Goal: Task Accomplishment & Management: Complete application form

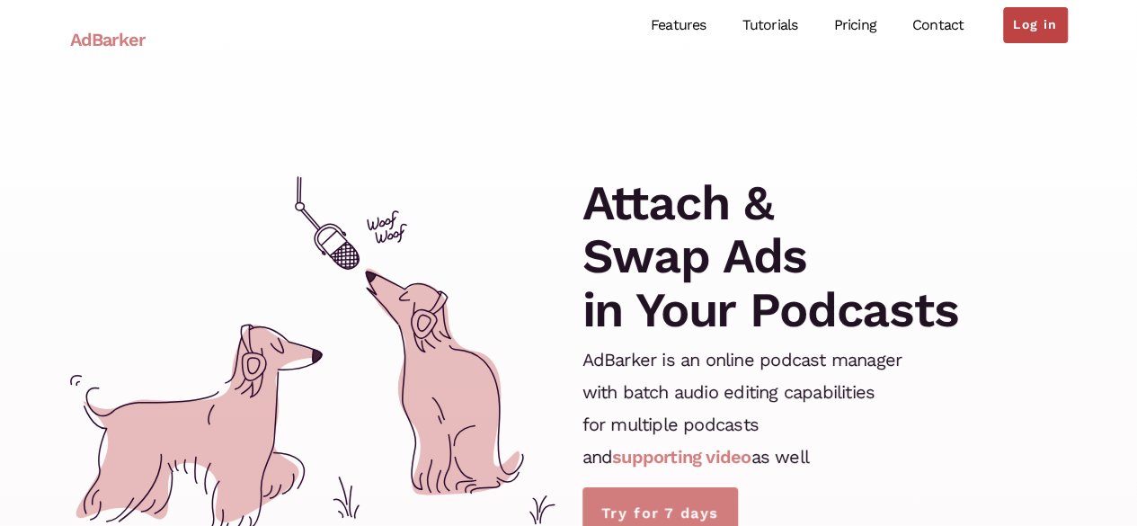
click at [1014, 30] on link "Log in" at bounding box center [1035, 25] width 64 height 36
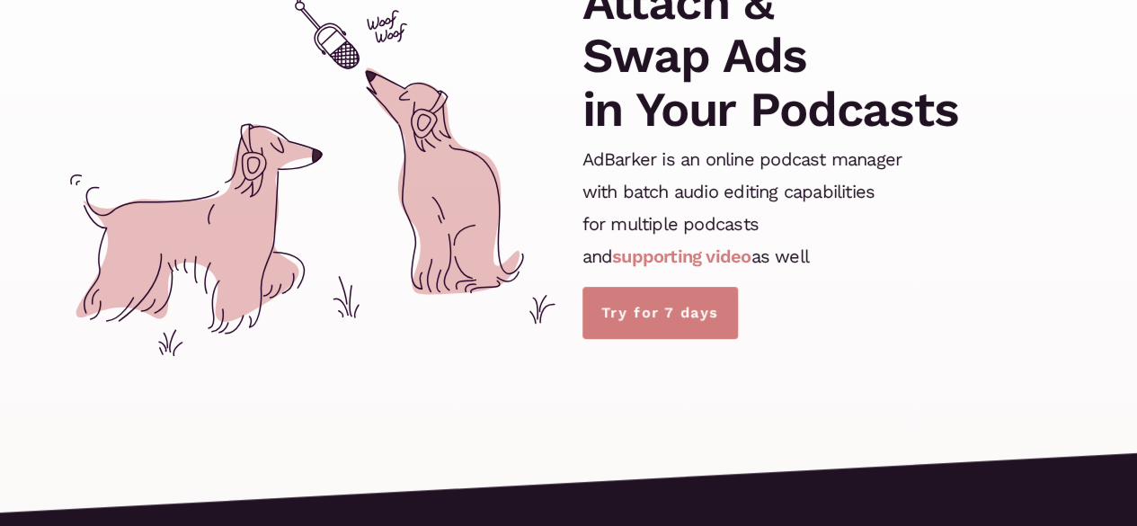
scroll to position [203, 0]
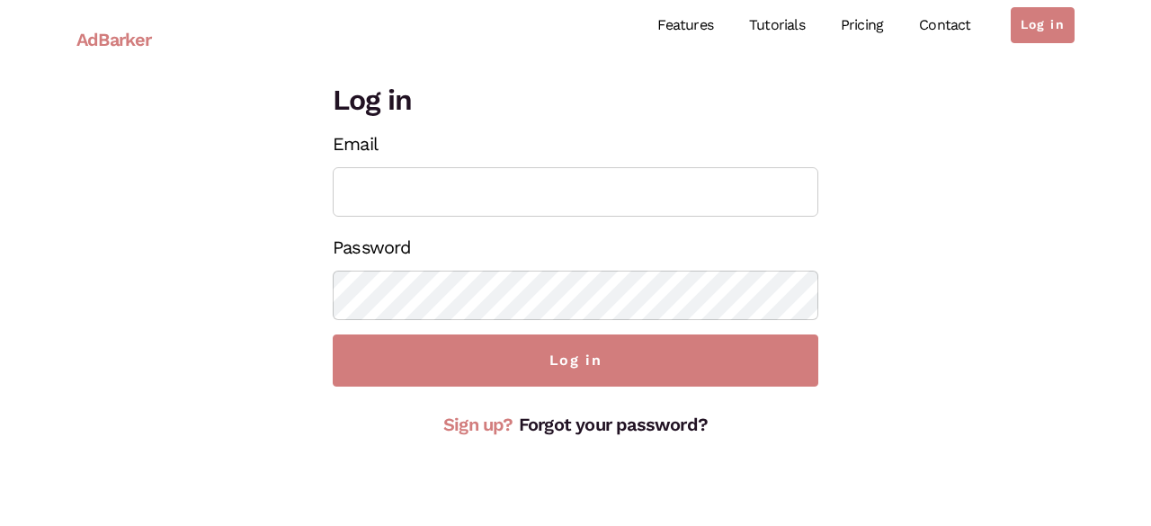
click at [493, 417] on link "Sign up?" at bounding box center [478, 424] width 70 height 22
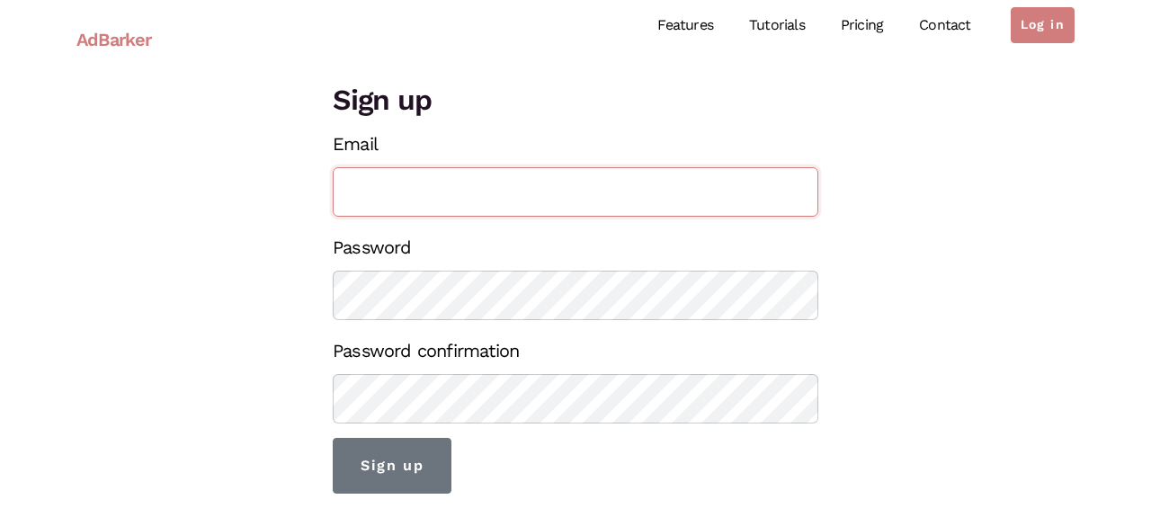
click at [490, 184] on input "Email" at bounding box center [575, 191] width 485 height 49
type input "sflworldwidedallas@gmail.com"
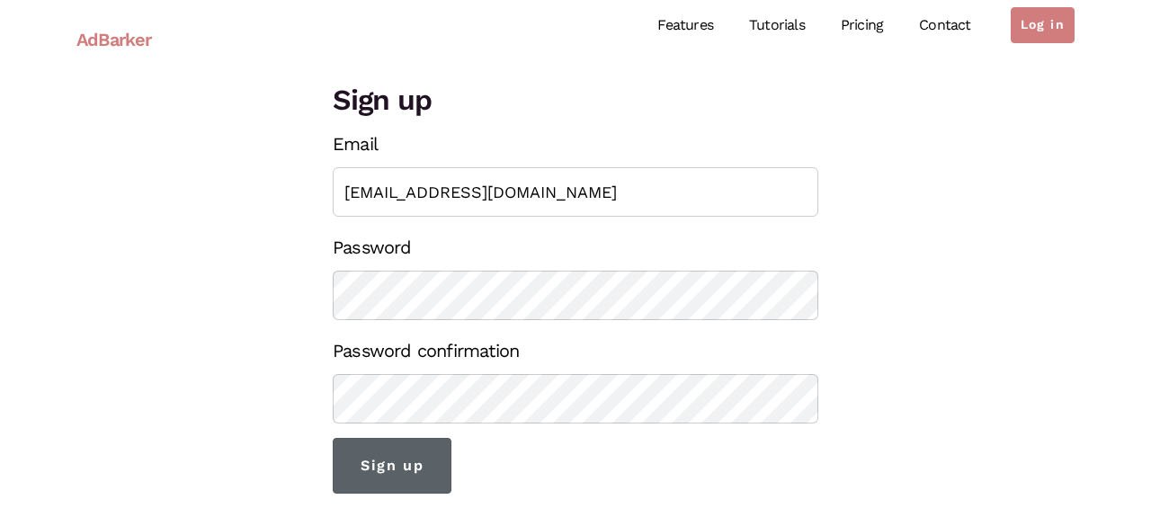
click at [404, 451] on input "Sign up" at bounding box center [392, 466] width 119 height 56
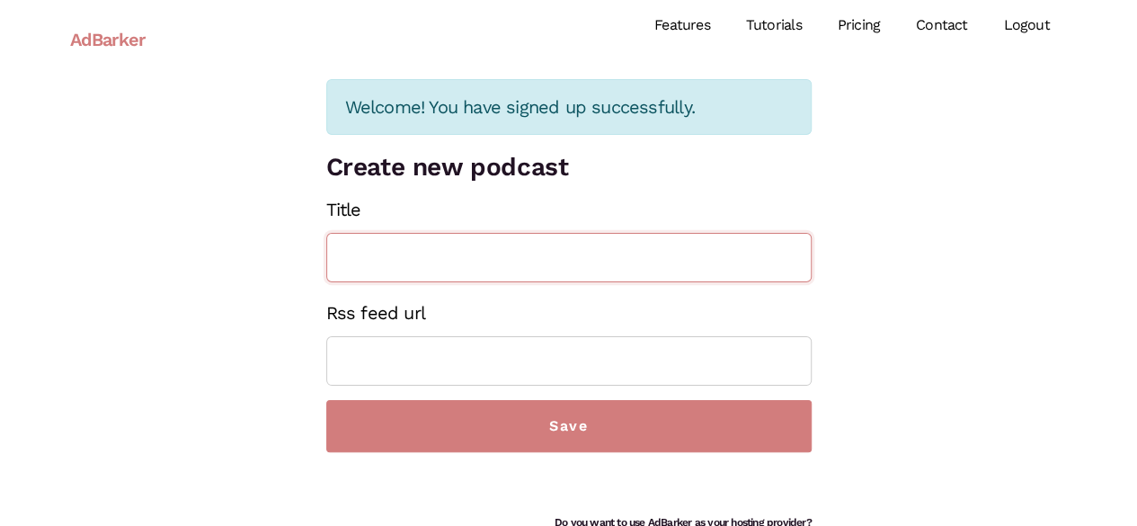
click at [644, 250] on input "Title" at bounding box center [568, 257] width 485 height 49
click at [523, 240] on input "Title" at bounding box center [568, 257] width 485 height 49
click at [520, 251] on input "Title" at bounding box center [568, 257] width 485 height 49
type input "SFL Worldwide"
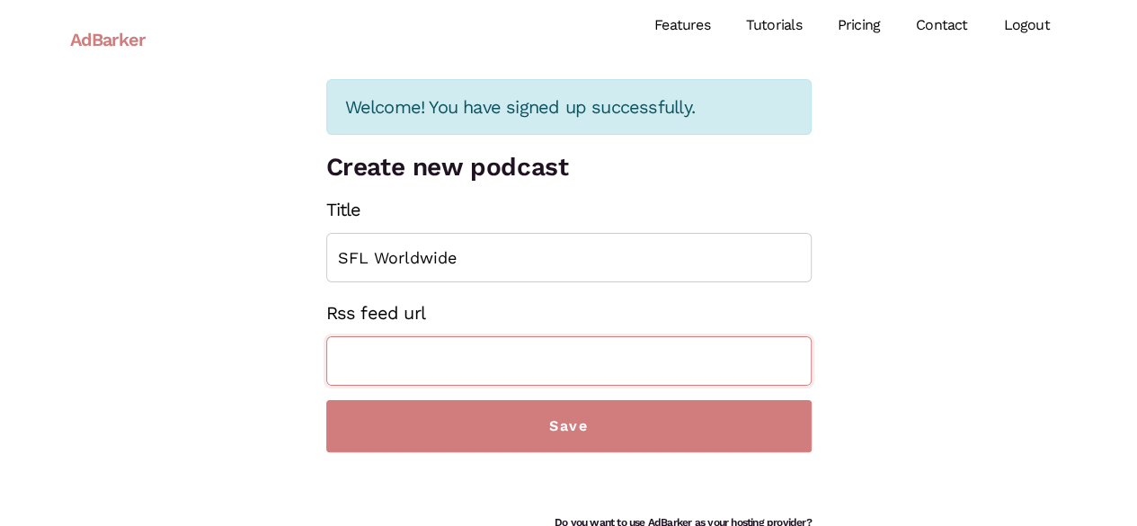
click at [508, 362] on input "Rss feed url" at bounding box center [568, 360] width 485 height 49
paste input "https://www.sflworldwide.com/"
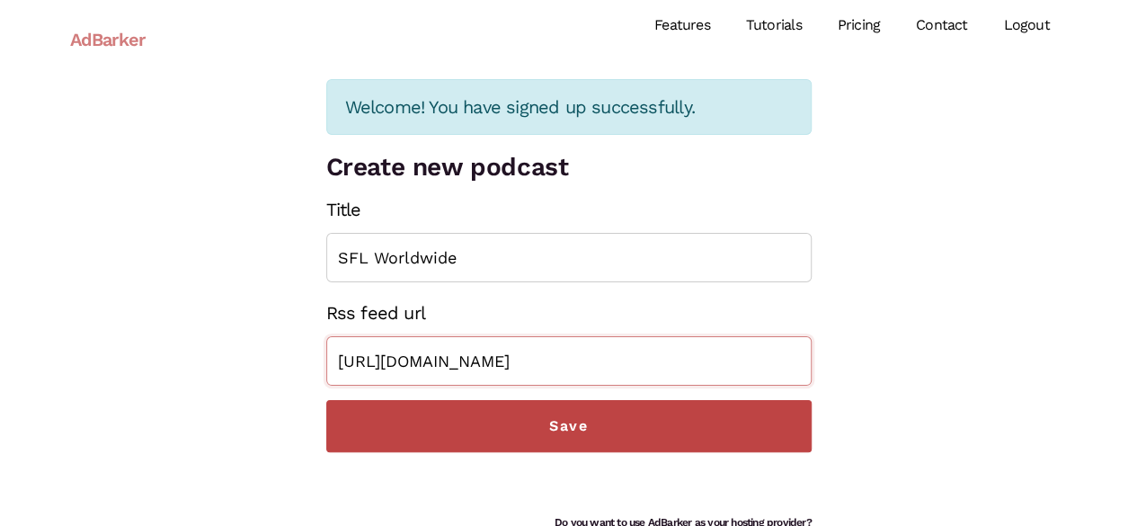
type input "https://www.sflworldwide.com/"
click at [615, 444] on input "Save" at bounding box center [568, 426] width 485 height 52
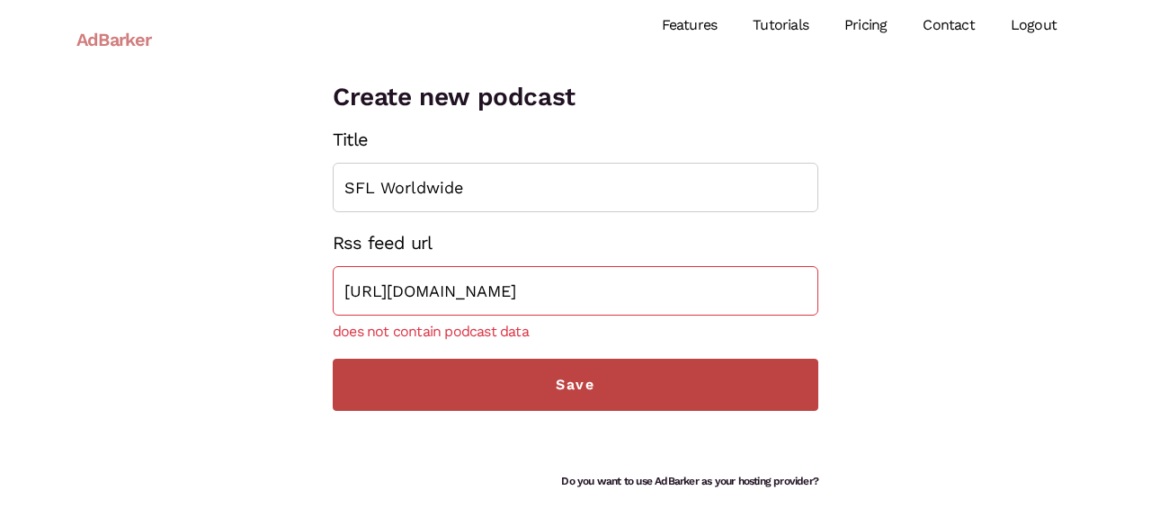
click at [582, 383] on input "Save" at bounding box center [575, 385] width 485 height 52
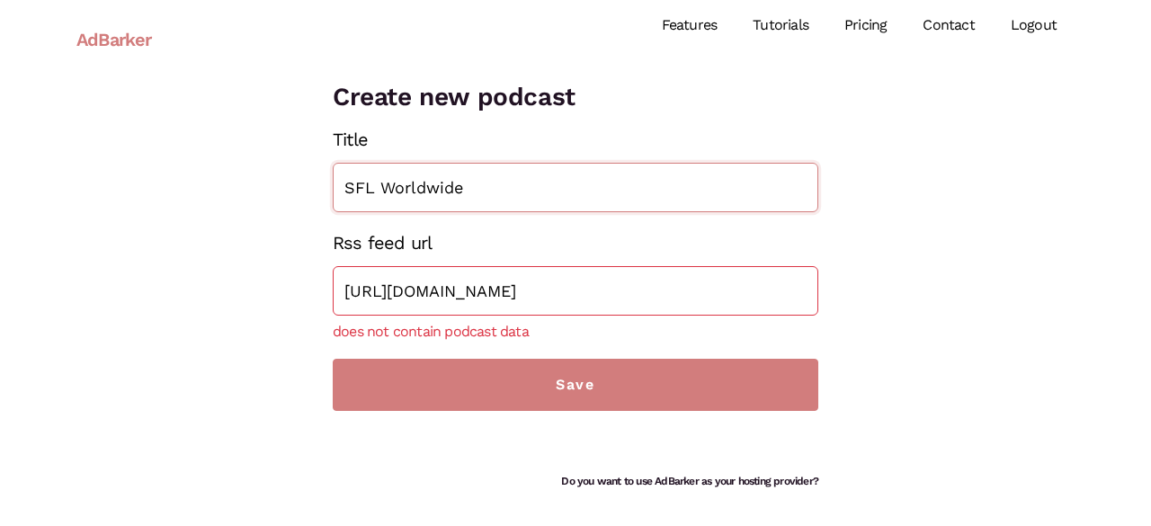
click at [511, 181] on input "SFL Worldwide" at bounding box center [575, 187] width 485 height 49
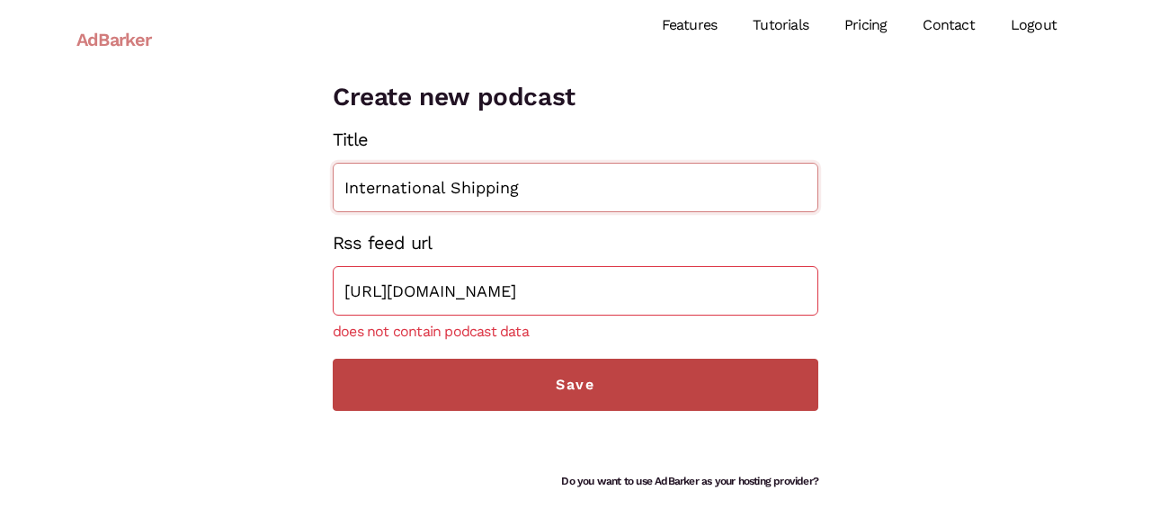
type input "International Shipping"
click at [570, 372] on input "Save" at bounding box center [575, 385] width 485 height 52
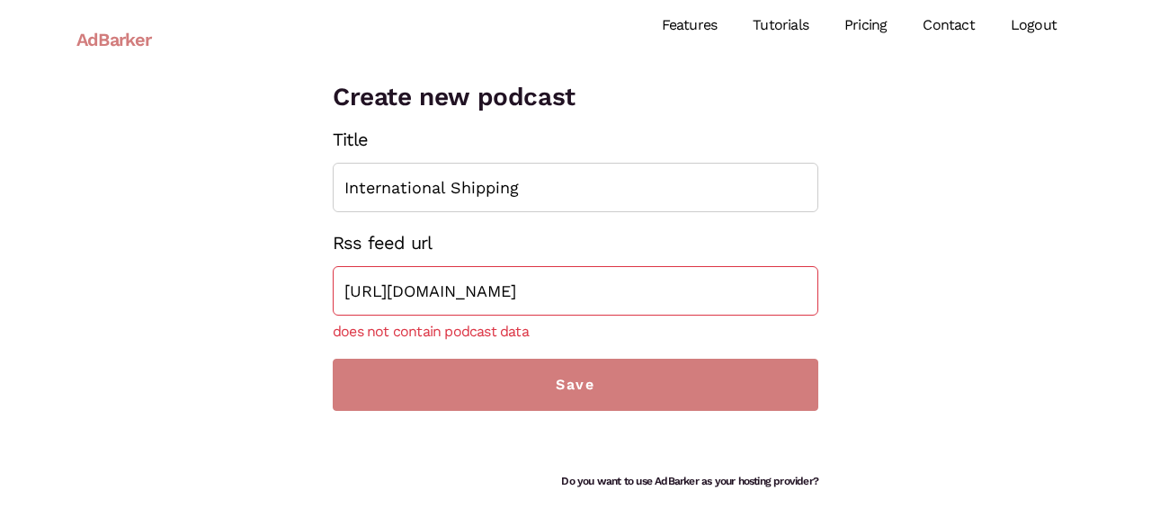
click at [700, 14] on link "Features" at bounding box center [690, 26] width 92 height 80
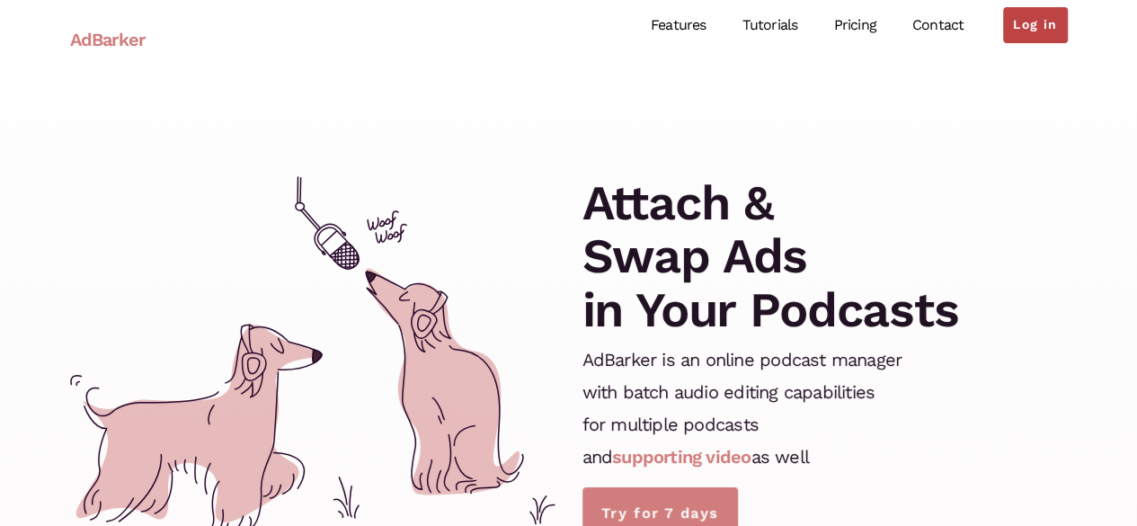
click at [1051, 17] on link "Log in" at bounding box center [1035, 25] width 64 height 36
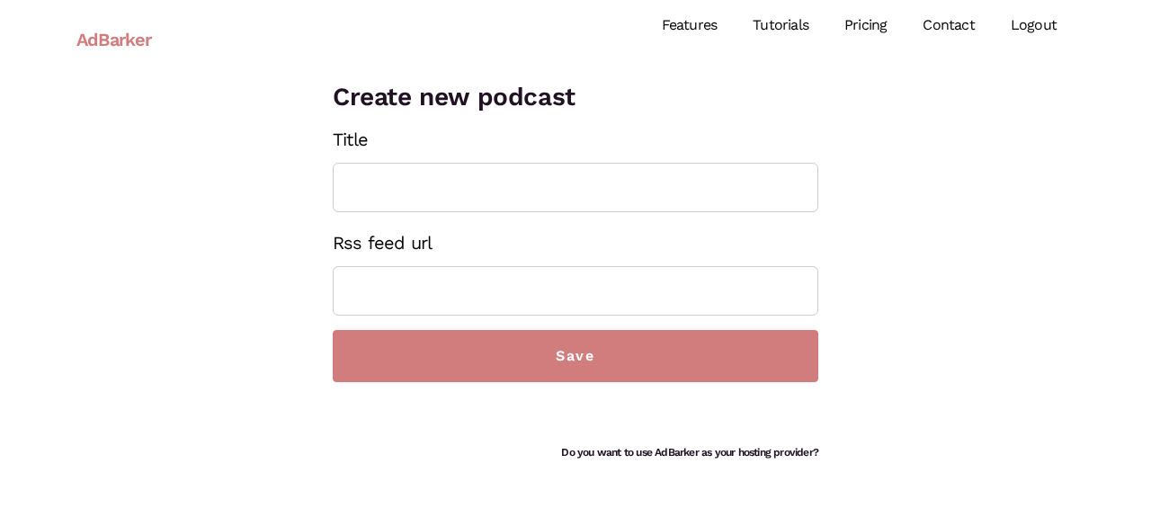
click at [710, 23] on link "Features" at bounding box center [690, 26] width 92 height 80
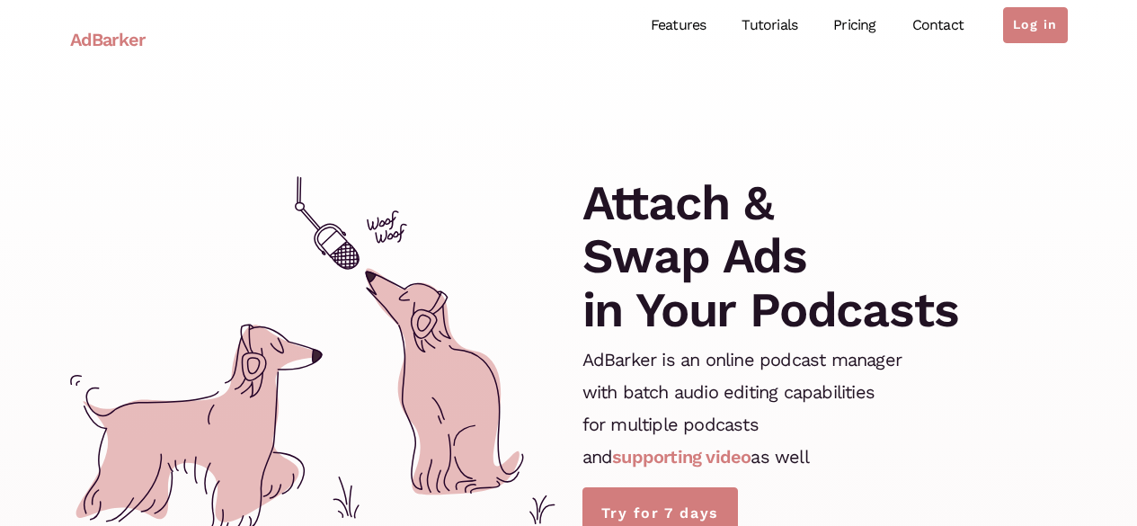
scroll to position [2610, 0]
